Goal: Task Accomplishment & Management: Use online tool/utility

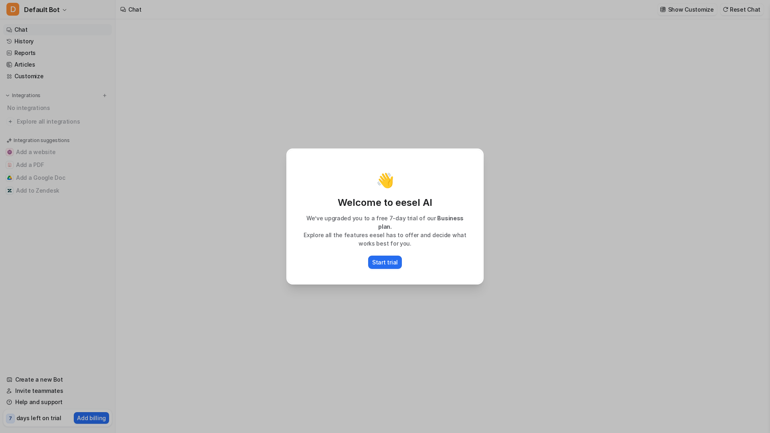
click at [487, 118] on div "👋 Welcome to eesel AI We’ve upgraded you to a free 7-day trial of our Business …" at bounding box center [385, 216] width 210 height 433
click at [394, 258] on p "Start trial" at bounding box center [385, 262] width 26 height 8
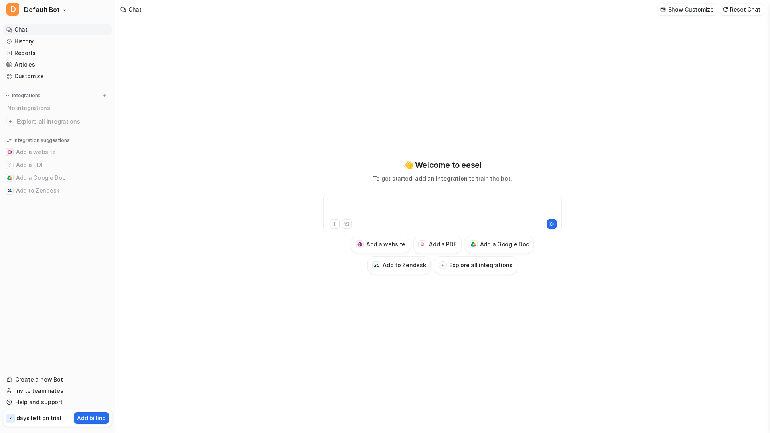
click at [441, 210] on div at bounding box center [442, 208] width 235 height 18
click at [333, 225] on icon at bounding box center [335, 224] width 6 height 6
type textarea "**********"
click at [428, 244] on button "Add a PDF" at bounding box center [438, 245] width 48 height 18
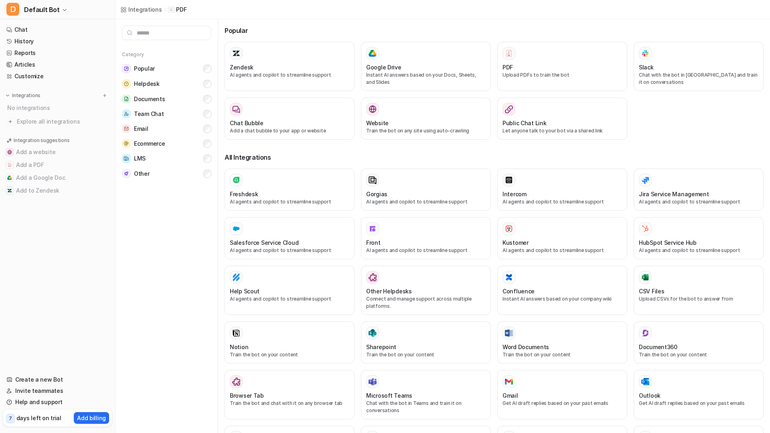
click at [332, 17] on div "Integrations / PDF" at bounding box center [443, 9] width 655 height 19
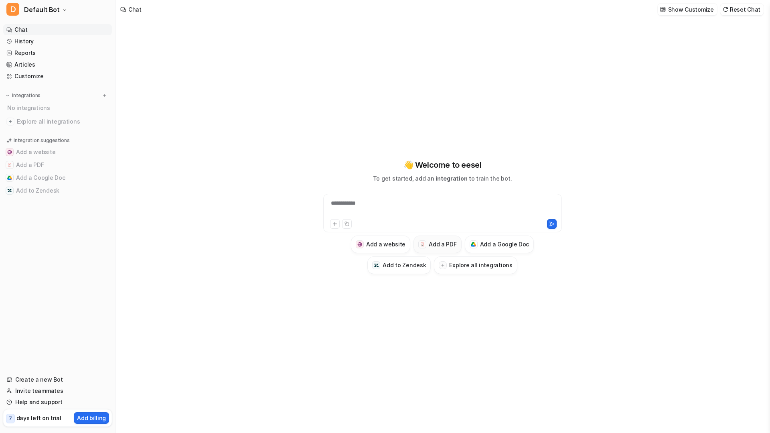
click at [435, 245] on h3 "Add a PDF" at bounding box center [443, 244] width 28 height 8
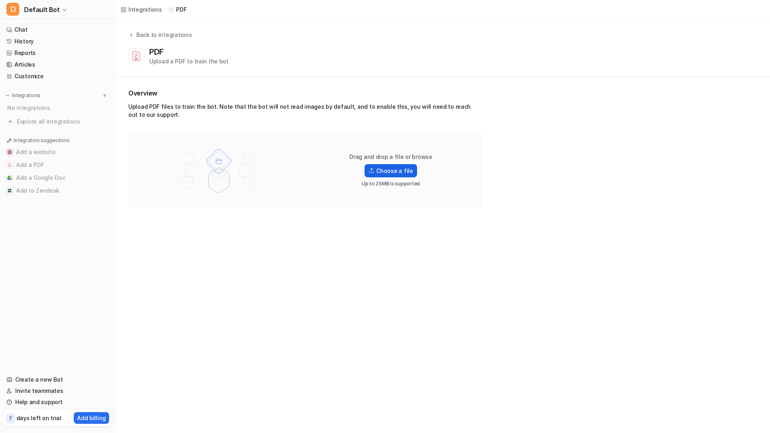
click at [399, 172] on label "Choose a file" at bounding box center [391, 170] width 52 height 13
click at [0, 0] on input "Choose a file" at bounding box center [0, 0] width 0 height 0
click at [58, 15] on button "D Default Bot" at bounding box center [57, 9] width 115 height 19
click at [48, 79] on link "Sign out" at bounding box center [64, 77] width 111 height 13
